Goal: Transaction & Acquisition: Purchase product/service

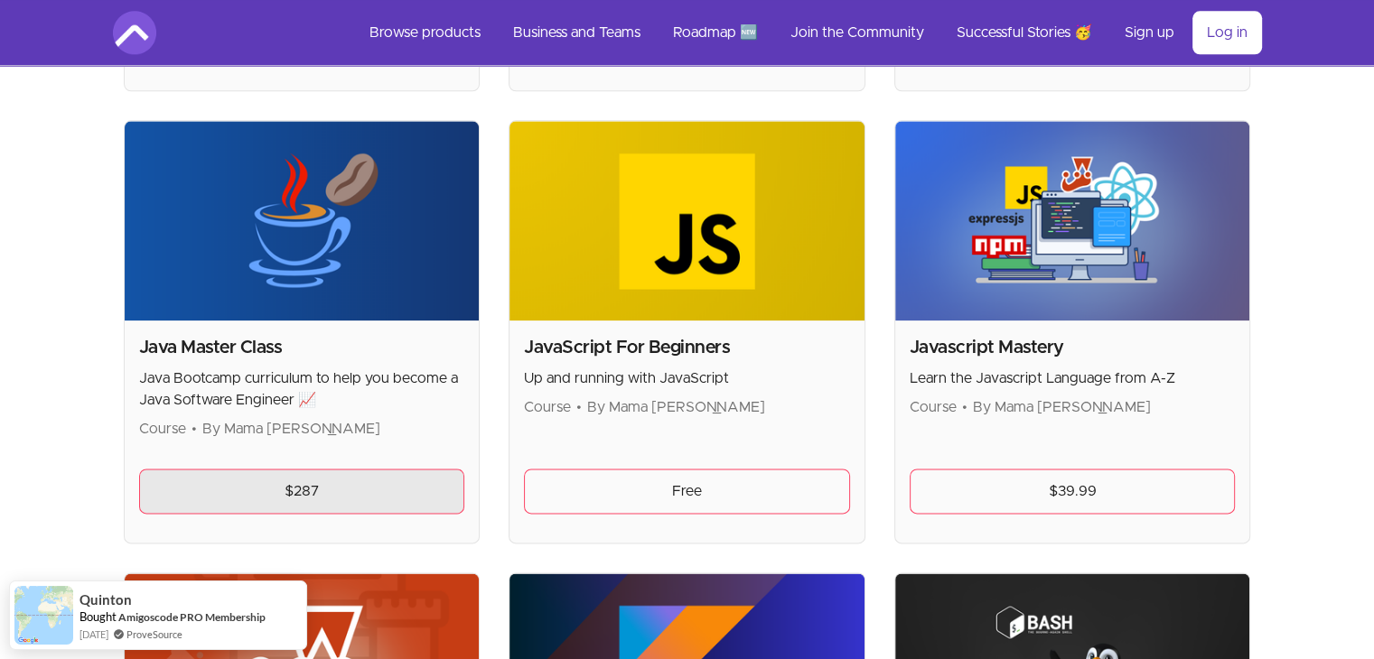
scroll to position [2168, 0]
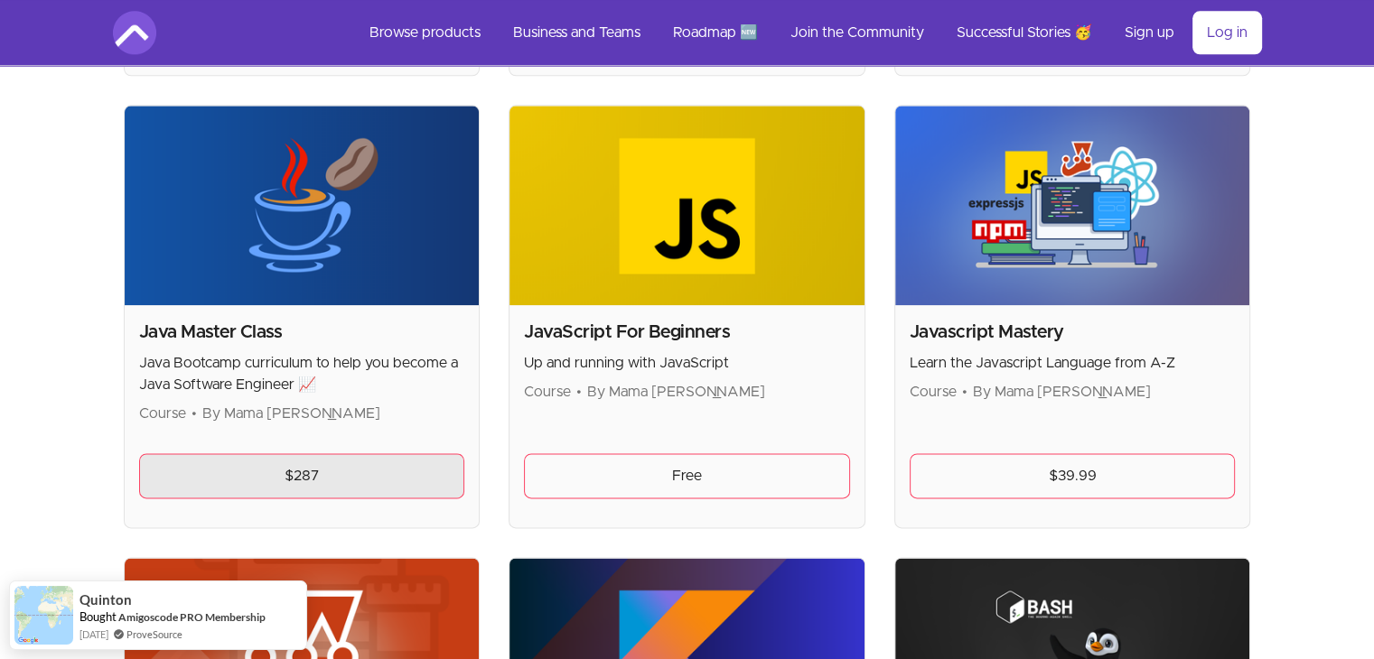
click at [321, 482] on link "$287" at bounding box center [302, 476] width 326 height 45
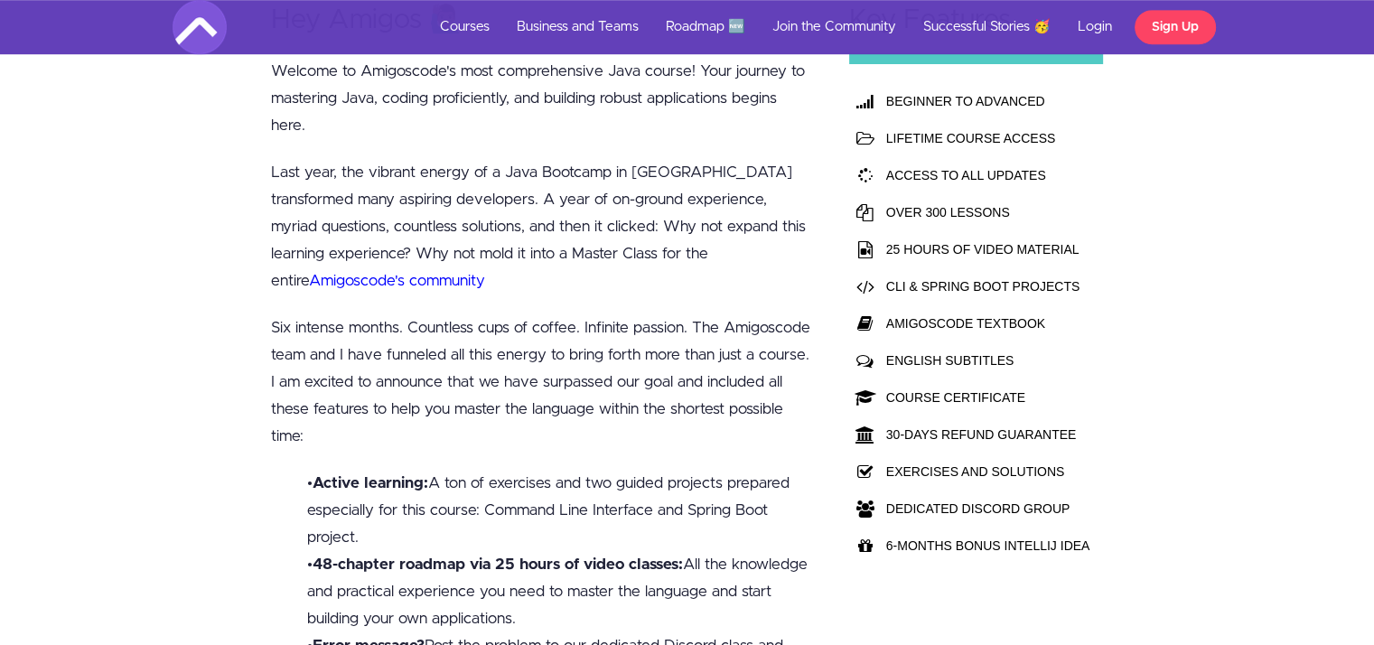
scroll to position [1265, 0]
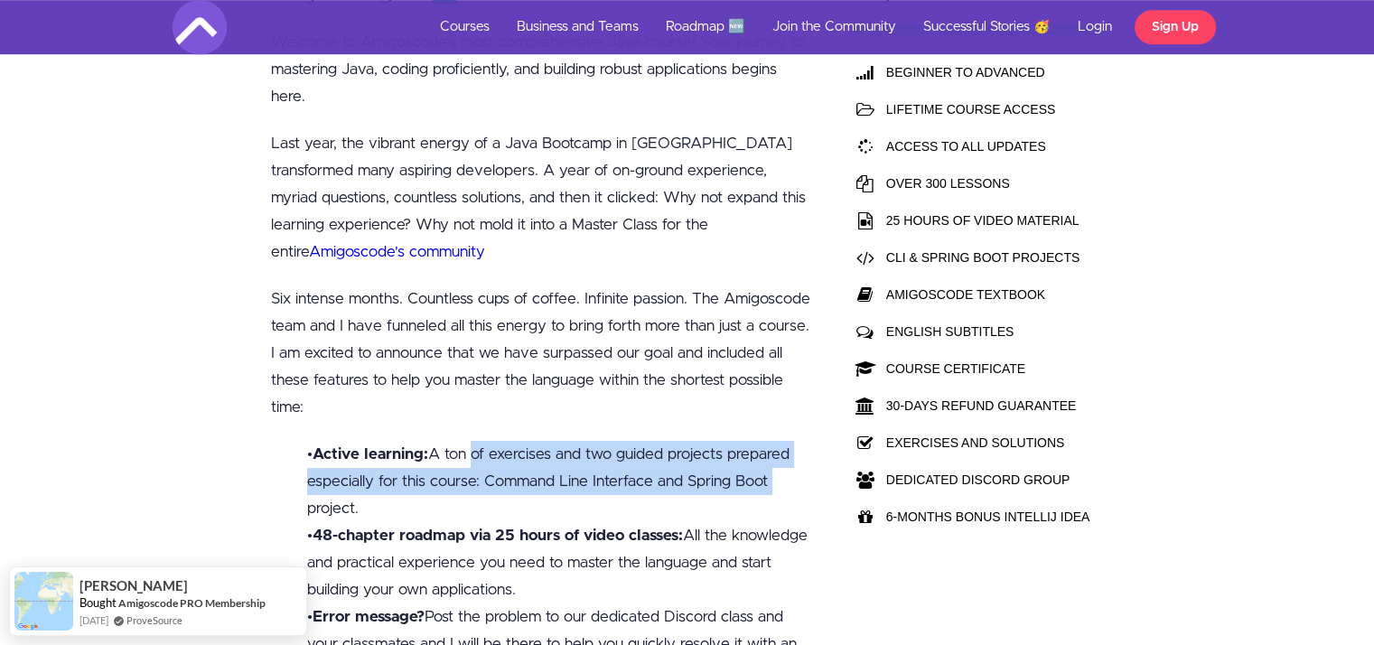
drag, startPoint x: 468, startPoint y: 457, endPoint x: 791, endPoint y: 469, distance: 323.6
click at [791, 469] on li "• Active learning: A ton of exercises and two guided projects prepared especial…" at bounding box center [561, 481] width 508 height 81
click at [790, 484] on li "• Active learning: A ton of exercises and two guided projects prepared especial…" at bounding box center [561, 481] width 508 height 81
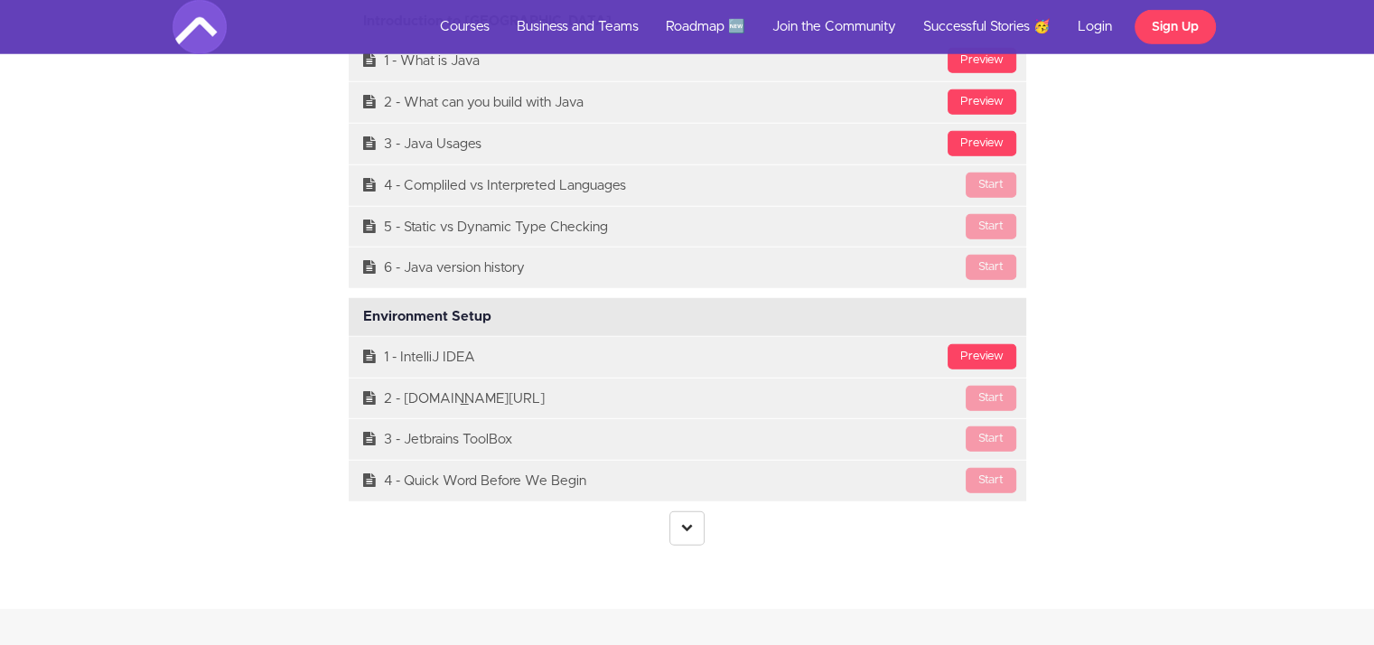
scroll to position [5059, 0]
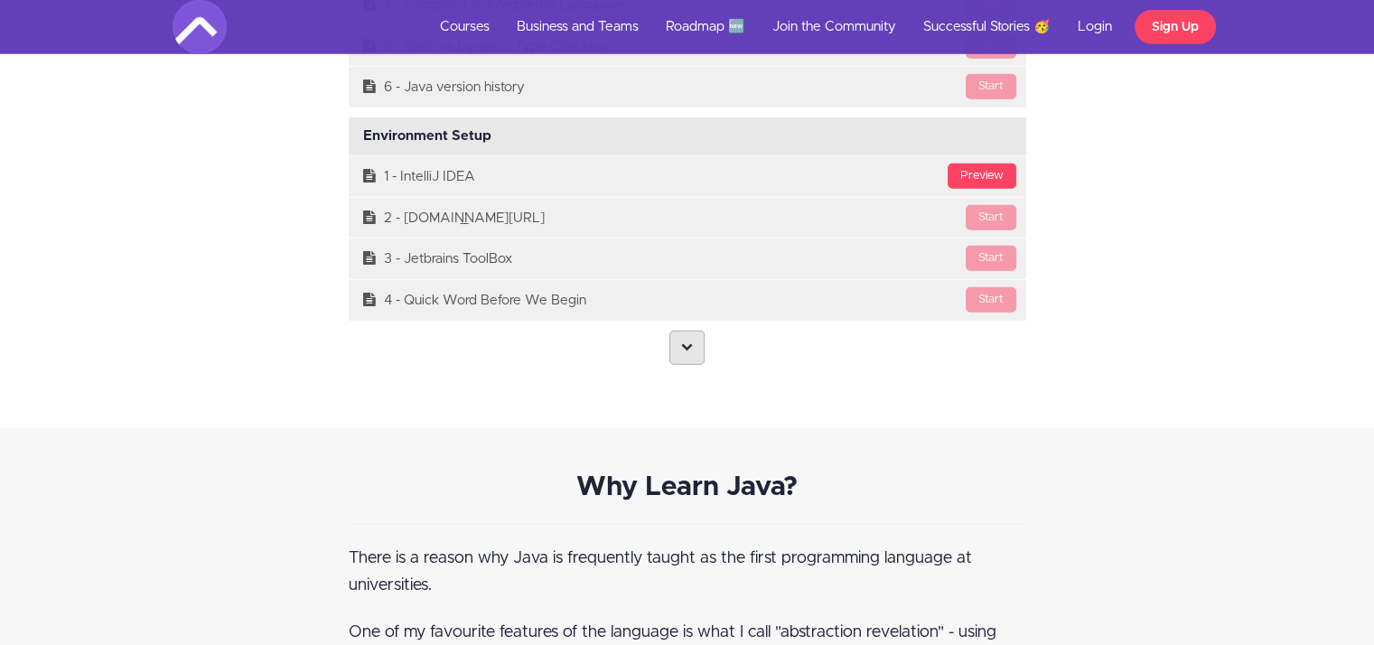
click at [679, 339] on link at bounding box center [686, 348] width 35 height 34
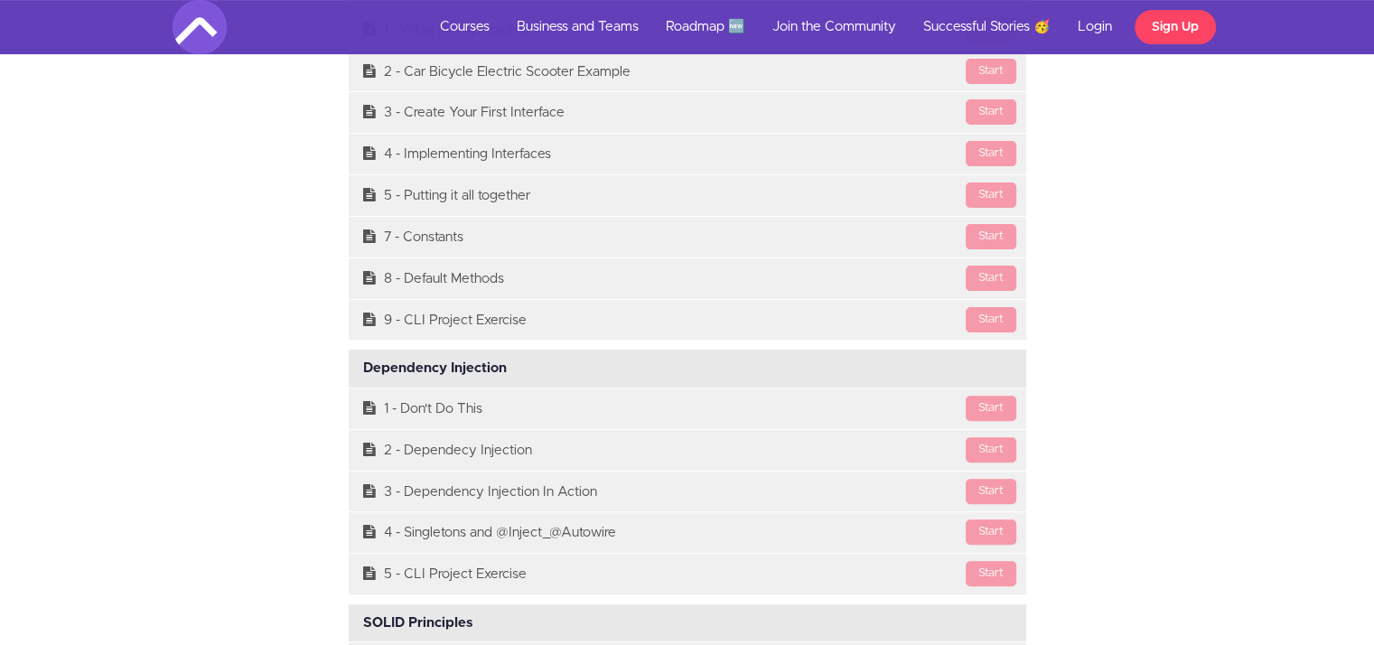
scroll to position [14342, 0]
